Goal: Information Seeking & Learning: Learn about a topic

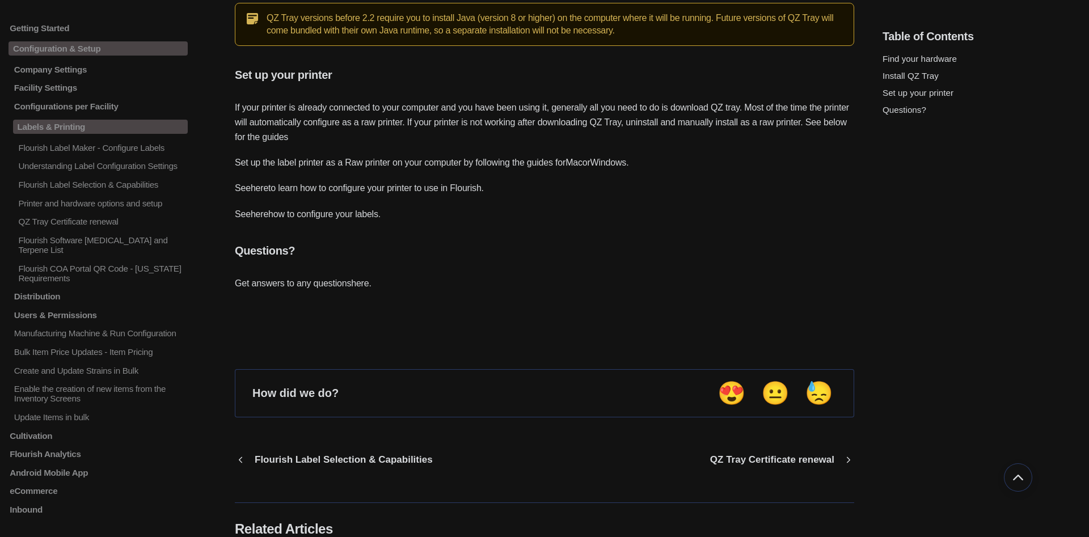
scroll to position [694, 0]
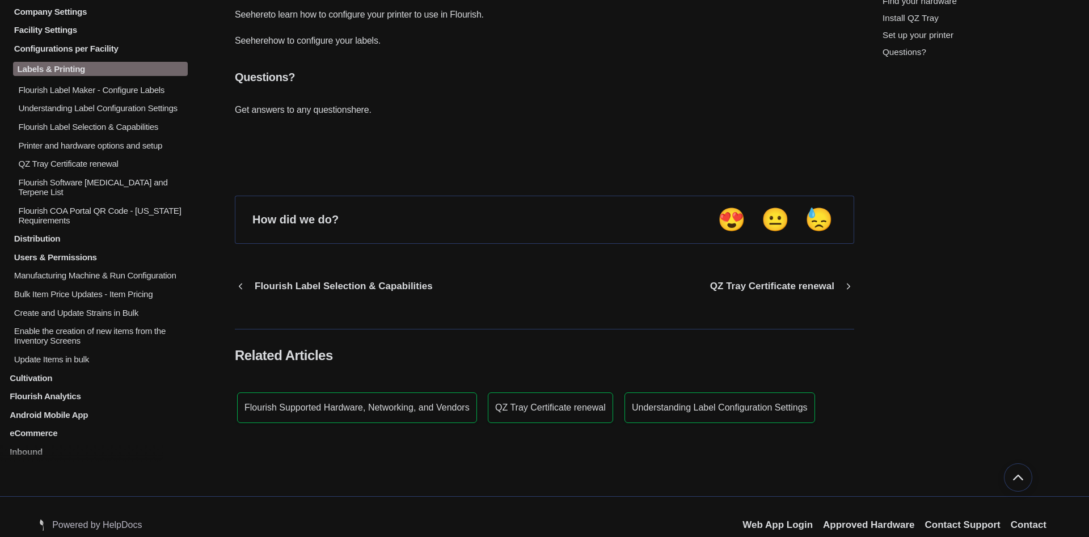
click at [155, 150] on p "Printer and hardware options and setup" at bounding box center [102, 145] width 170 height 10
click at [151, 147] on p "Printer and hardware options and setup" at bounding box center [102, 145] width 170 height 10
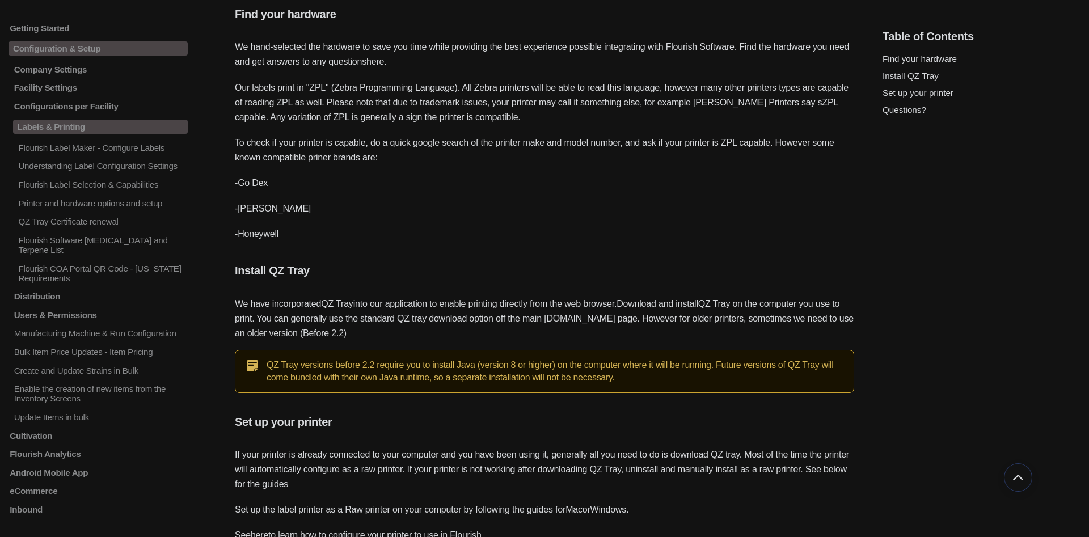
scroll to position [405, 0]
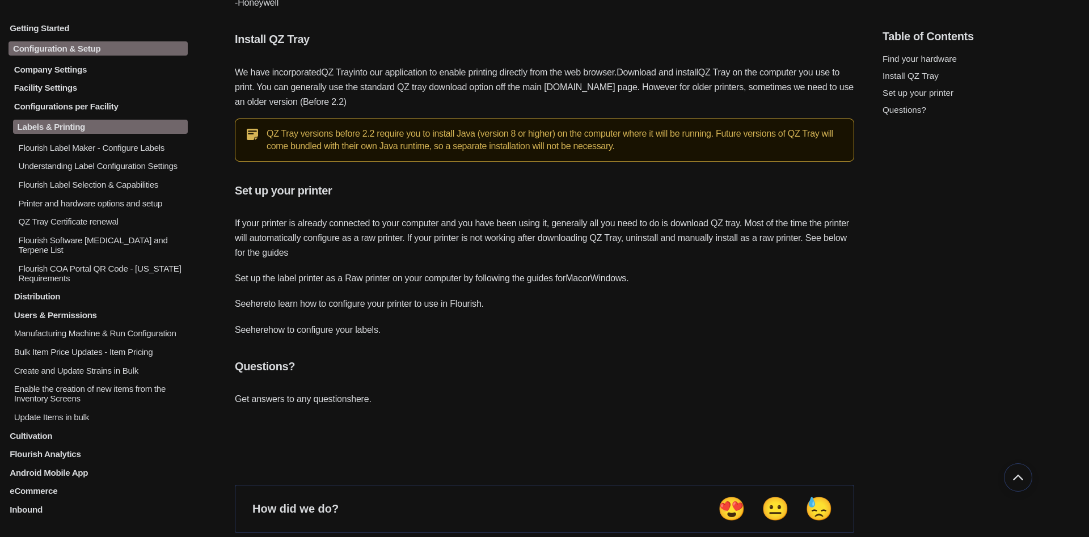
click at [87, 223] on p "QZ Tray Certificate renewal" at bounding box center [102, 222] width 170 height 10
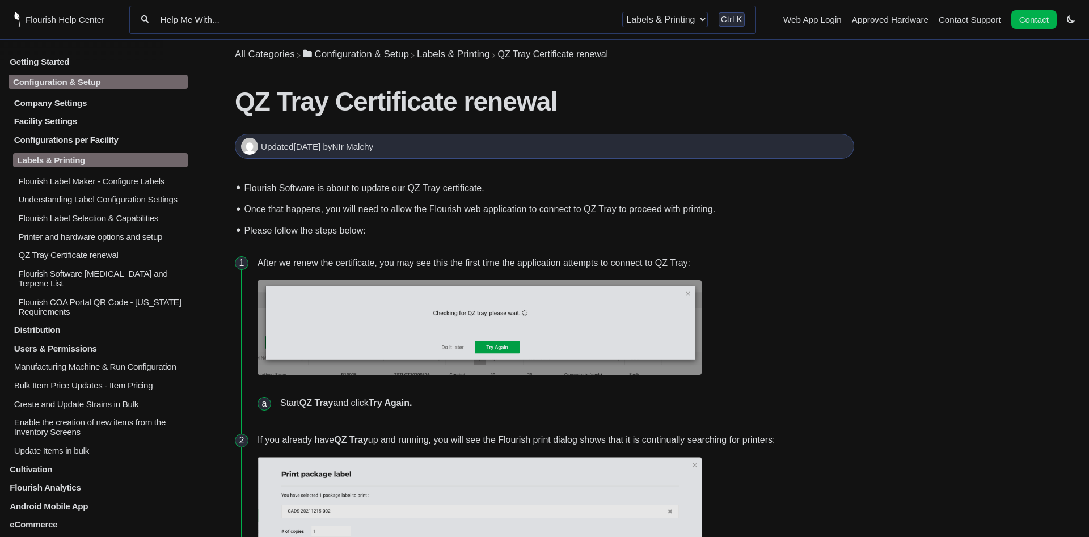
click at [43, 203] on p "Understanding Label Configuration Settings" at bounding box center [102, 200] width 170 height 10
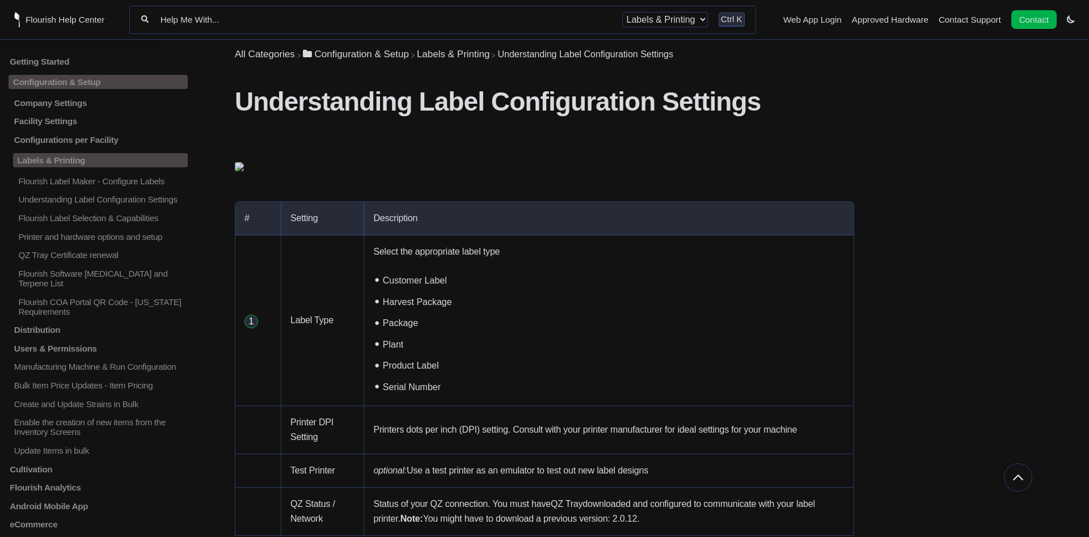
scroll to position [116, 0]
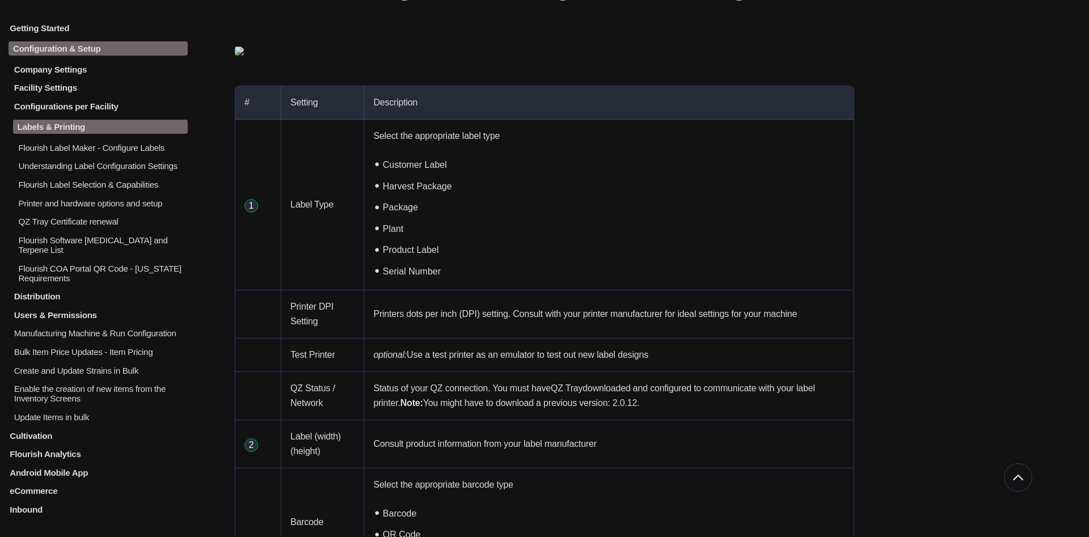
click at [51, 71] on p "Company Settings" at bounding box center [100, 69] width 175 height 10
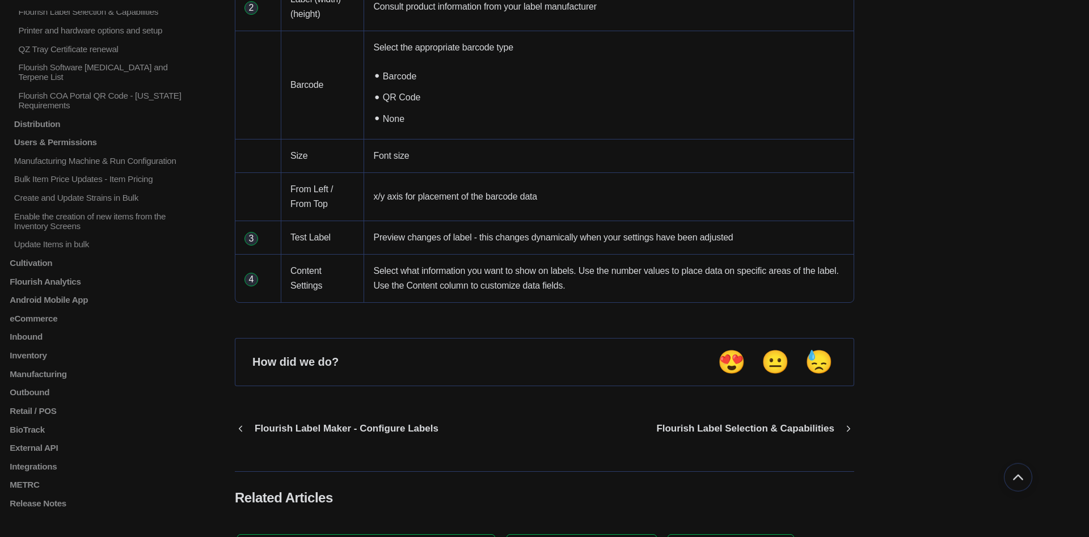
scroll to position [578, 0]
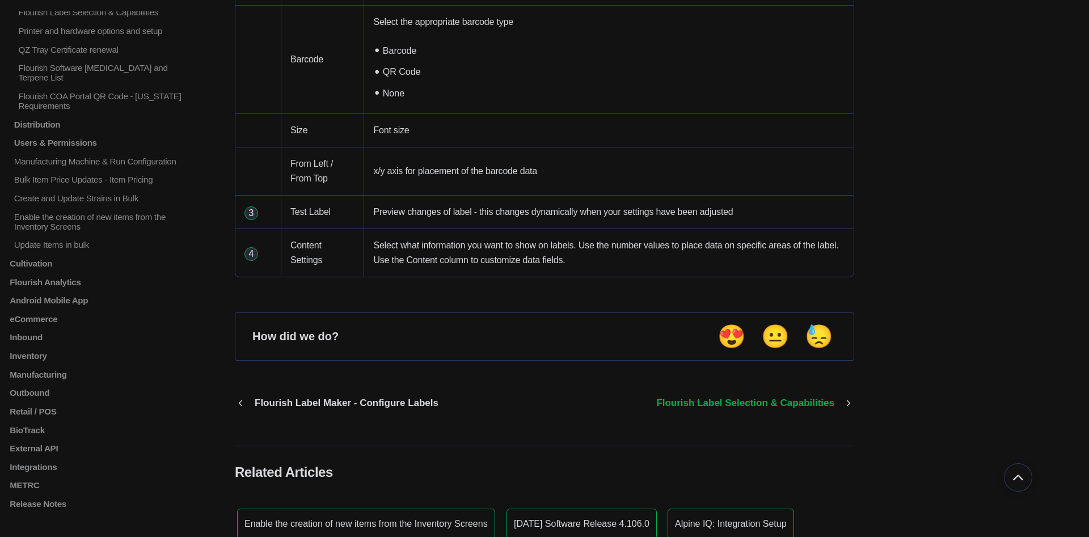
click at [835, 407] on p "Flourish Label Selection & Capabilities" at bounding box center [745, 403] width 195 height 11
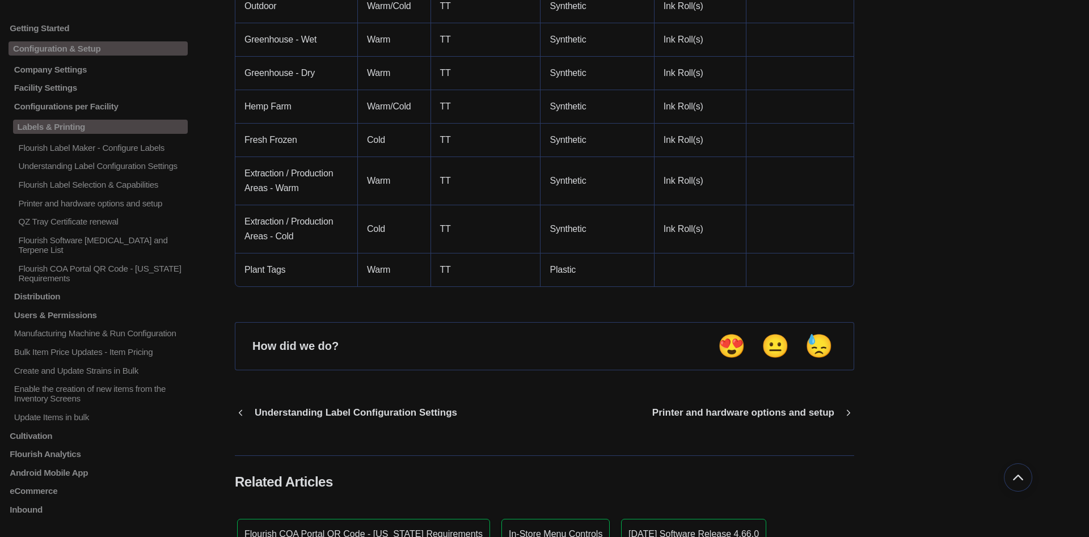
scroll to position [432, 0]
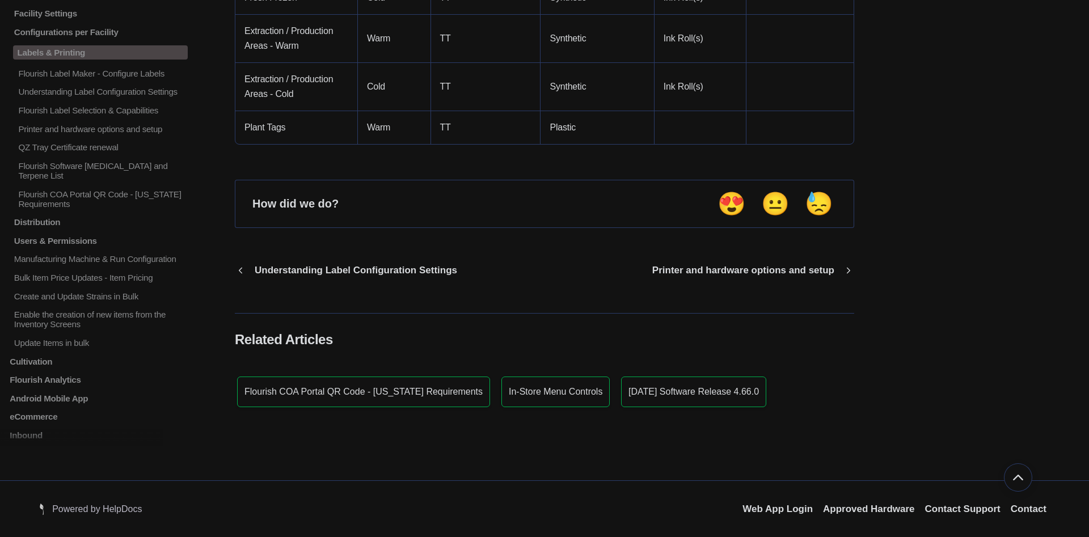
click at [707, 263] on div "Printer and hardware options and setup" at bounding box center [749, 270] width 210 height 31
click at [706, 267] on p "Printer and hardware options and setup" at bounding box center [743, 270] width 199 height 11
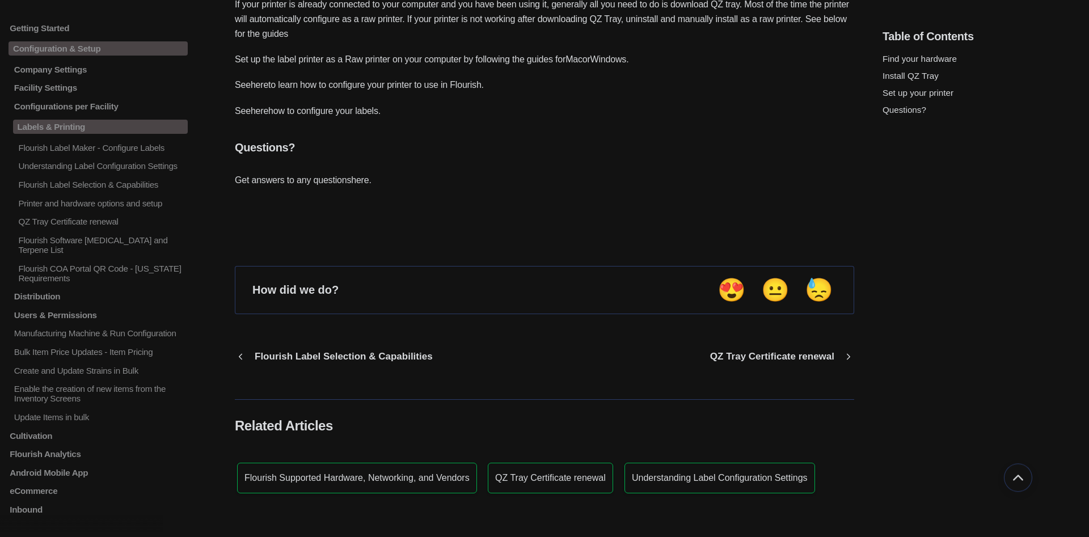
scroll to position [694, 0]
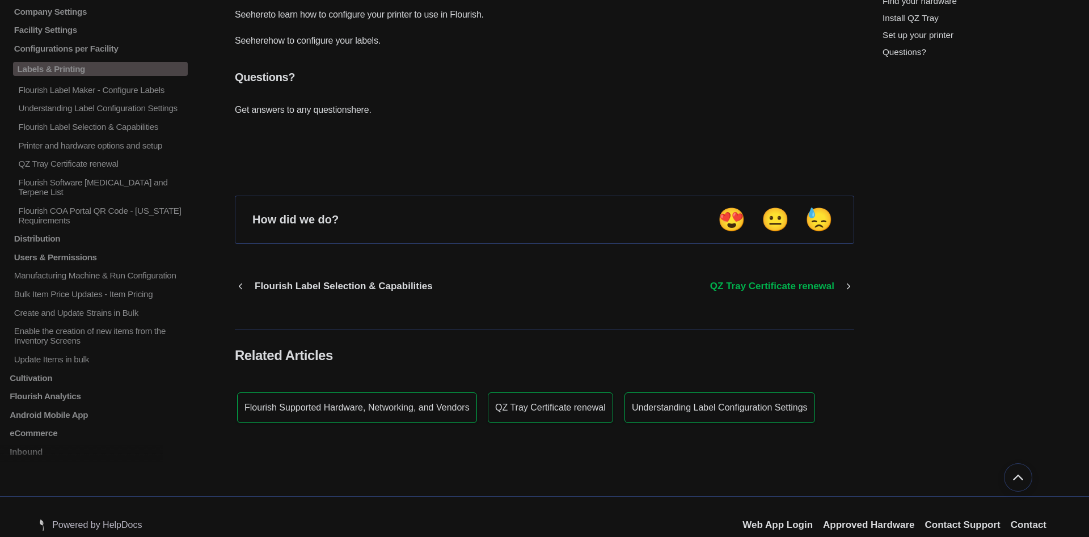
click at [734, 281] on p "QZ Tray Certificate renewal" at bounding box center [771, 286] width 141 height 11
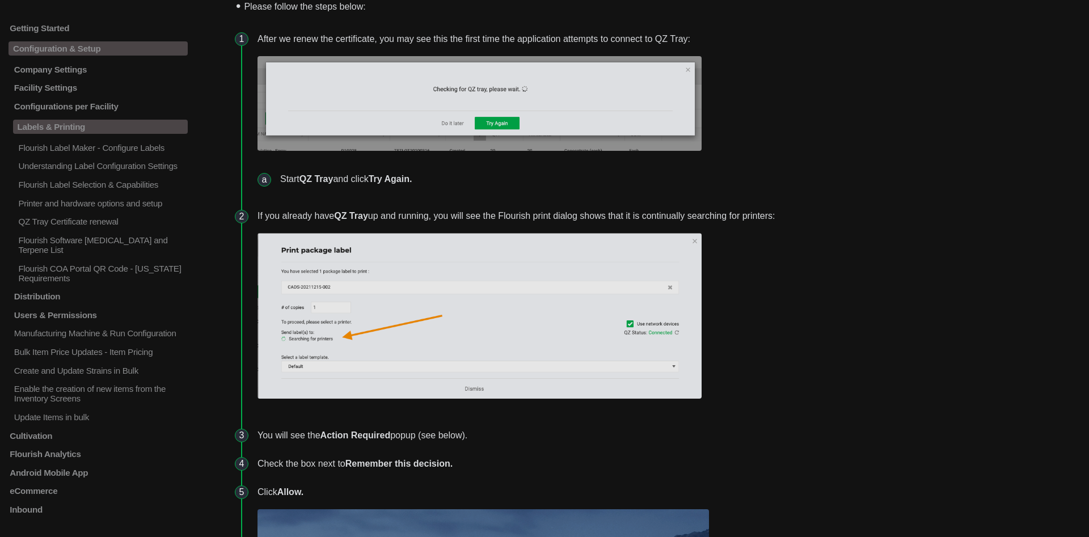
scroll to position [231, 0]
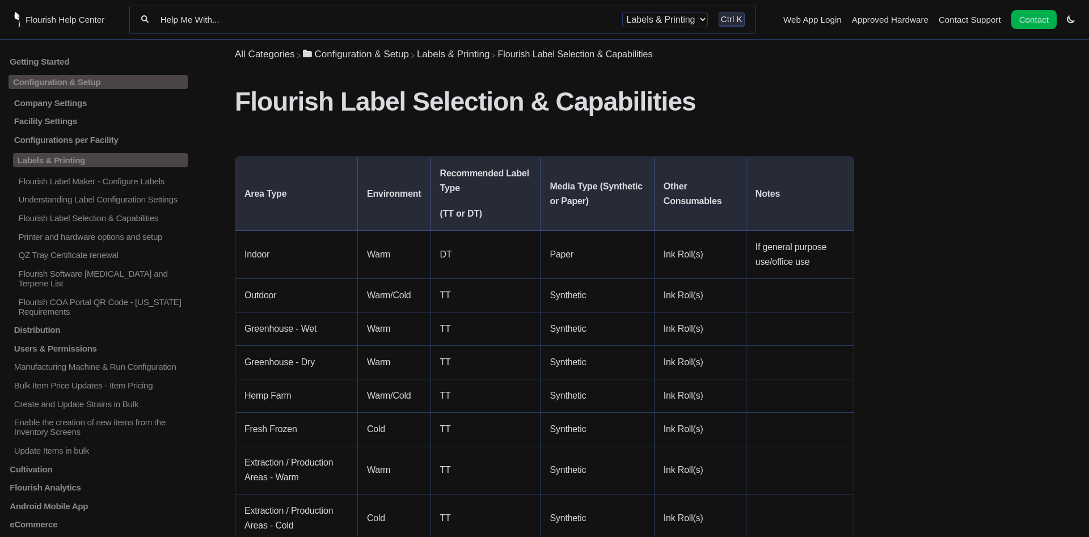
scroll to position [432, 0]
